Goal: Task Accomplishment & Management: Use online tool/utility

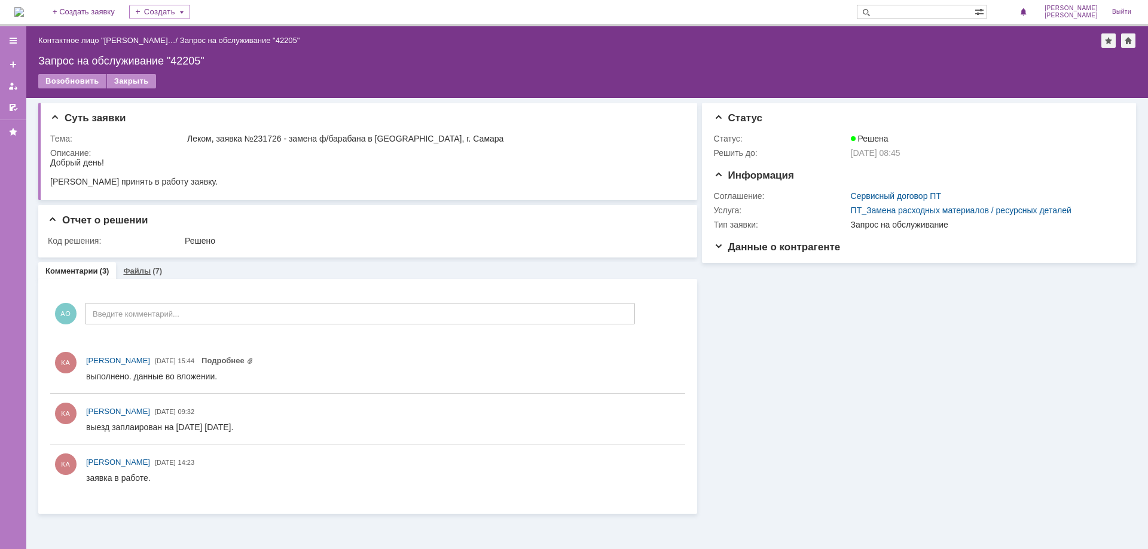
click at [136, 268] on link "Файлы" at bounding box center [136, 271] width 27 height 9
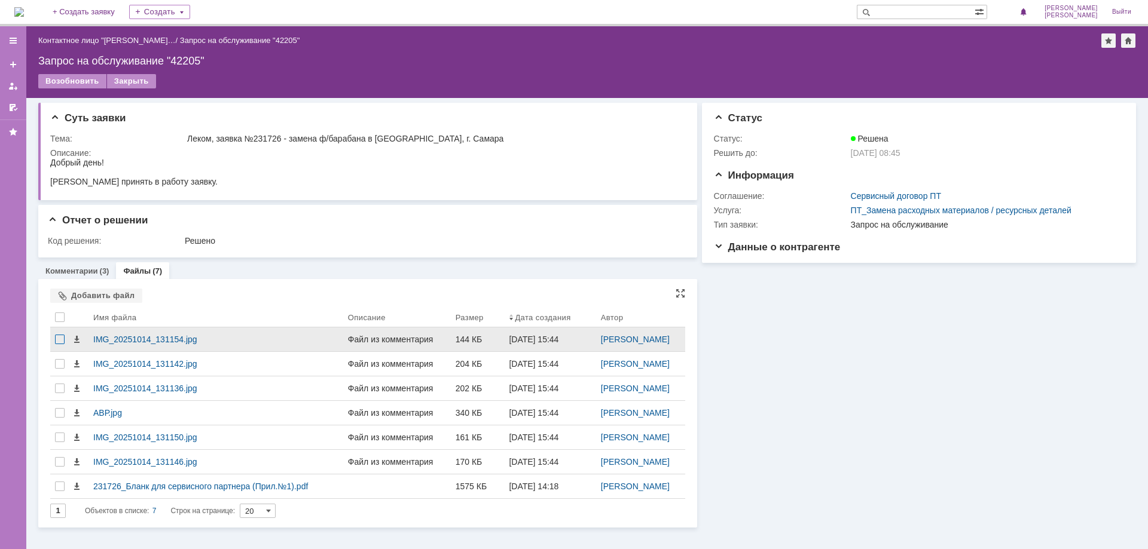
click at [58, 336] on div at bounding box center [60, 340] width 10 height 10
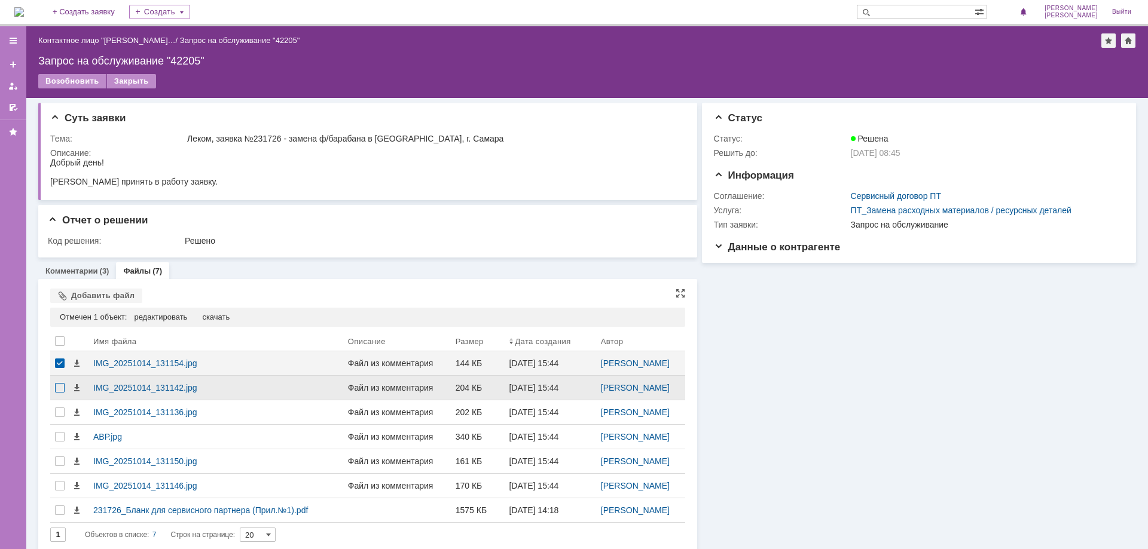
click at [61, 391] on div at bounding box center [60, 388] width 10 height 10
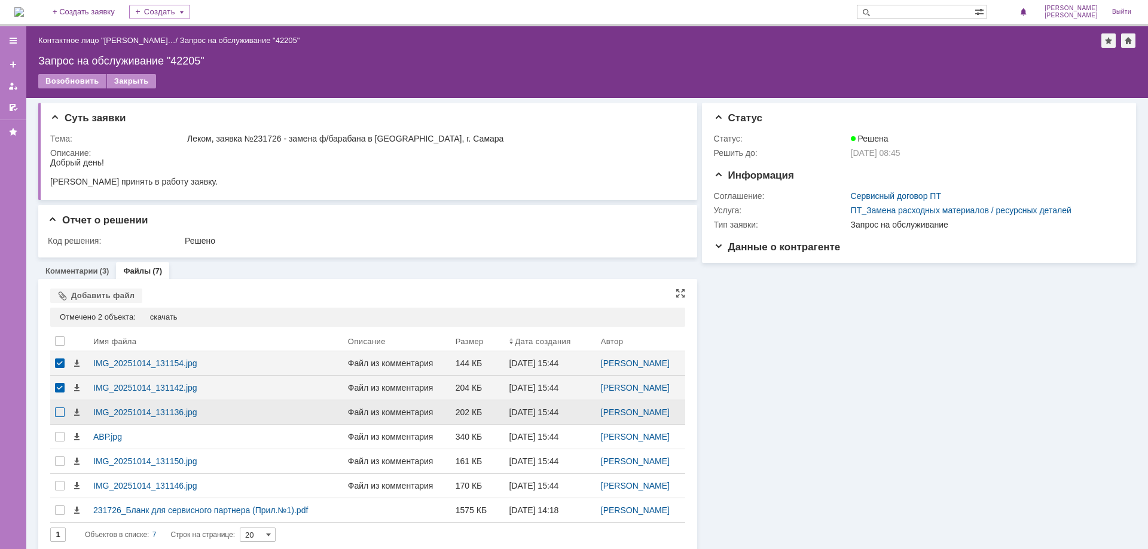
click at [59, 412] on div at bounding box center [60, 413] width 10 height 10
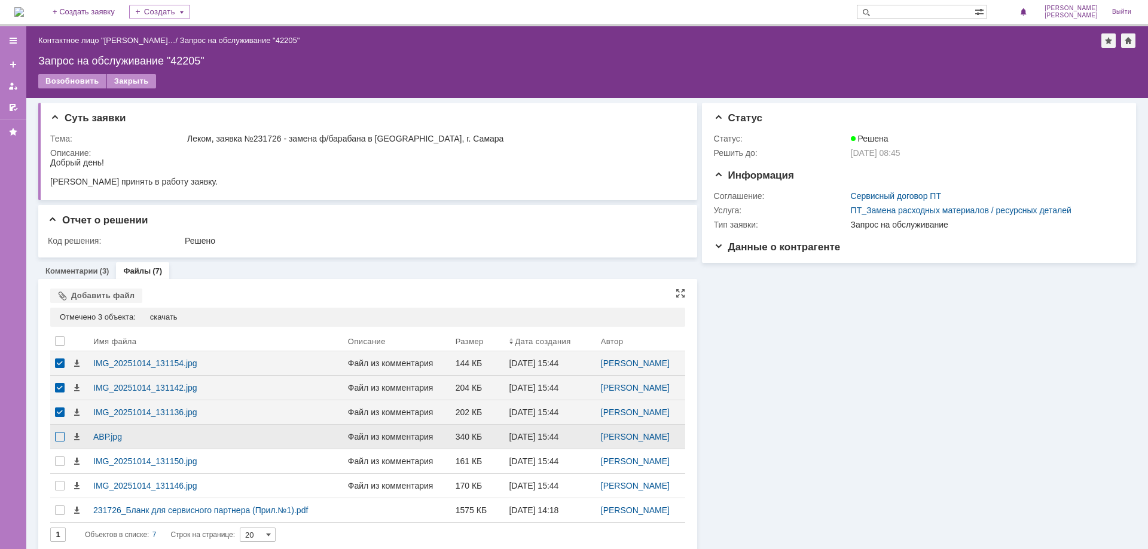
click at [60, 434] on div at bounding box center [60, 437] width 10 height 10
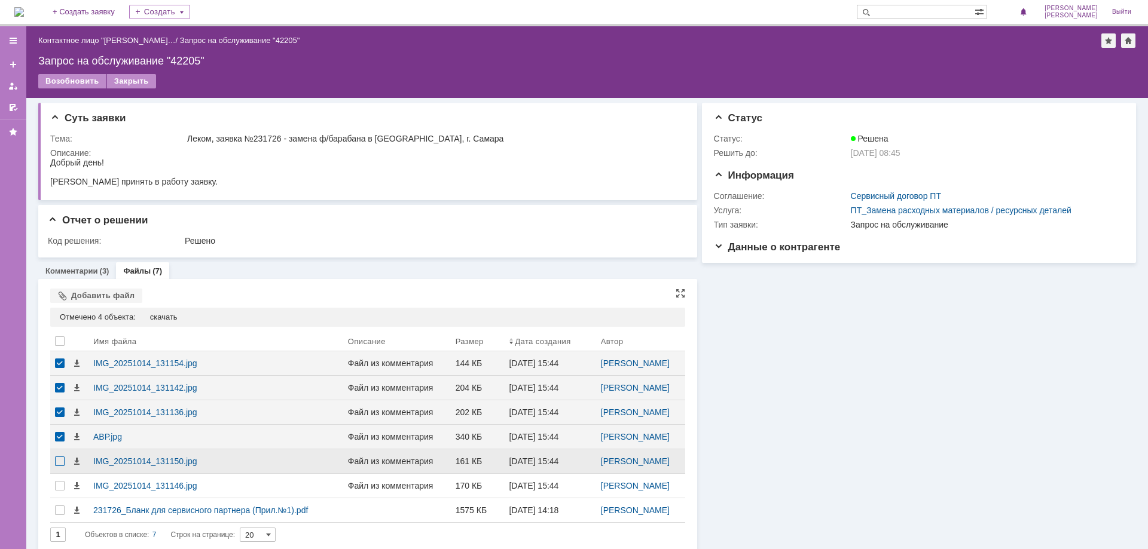
click at [58, 461] on div at bounding box center [60, 462] width 10 height 10
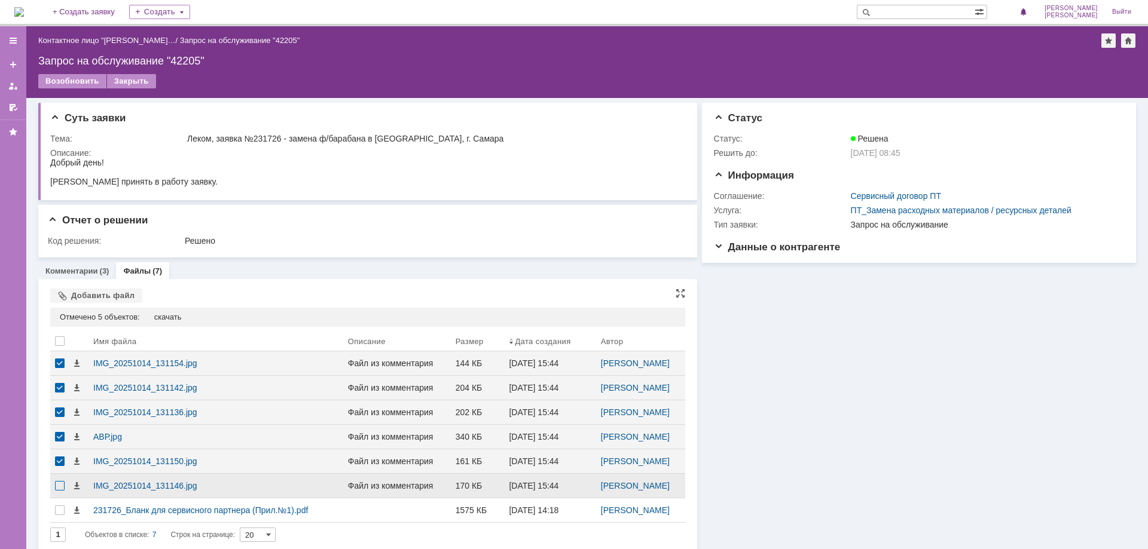
click at [60, 486] on div at bounding box center [60, 486] width 10 height 10
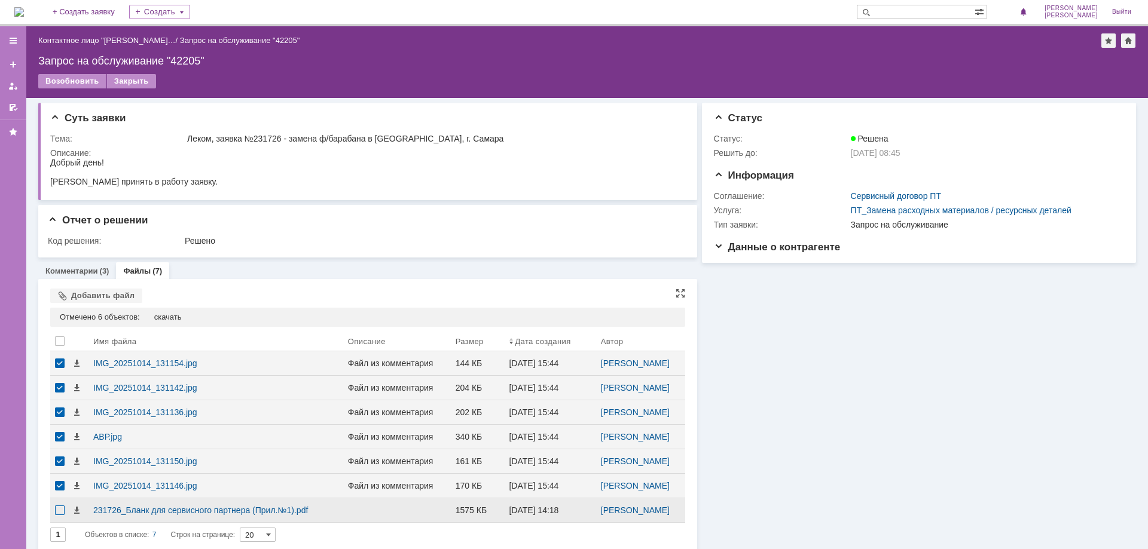
click at [60, 509] on div at bounding box center [60, 511] width 10 height 10
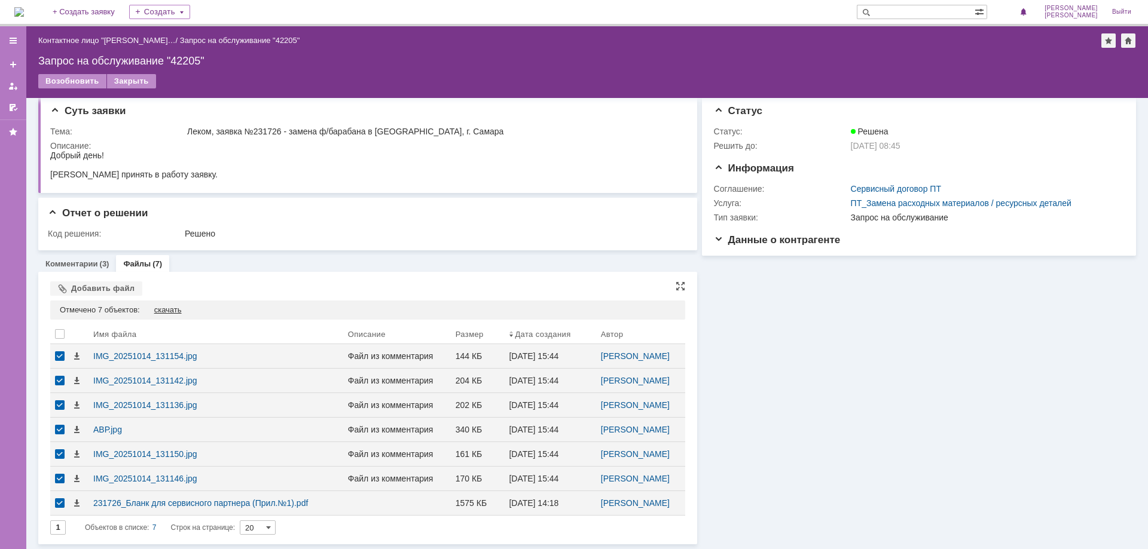
click at [169, 308] on div "скачать" at bounding box center [167, 310] width 27 height 10
